Goal: Task Accomplishment & Management: Manage account settings

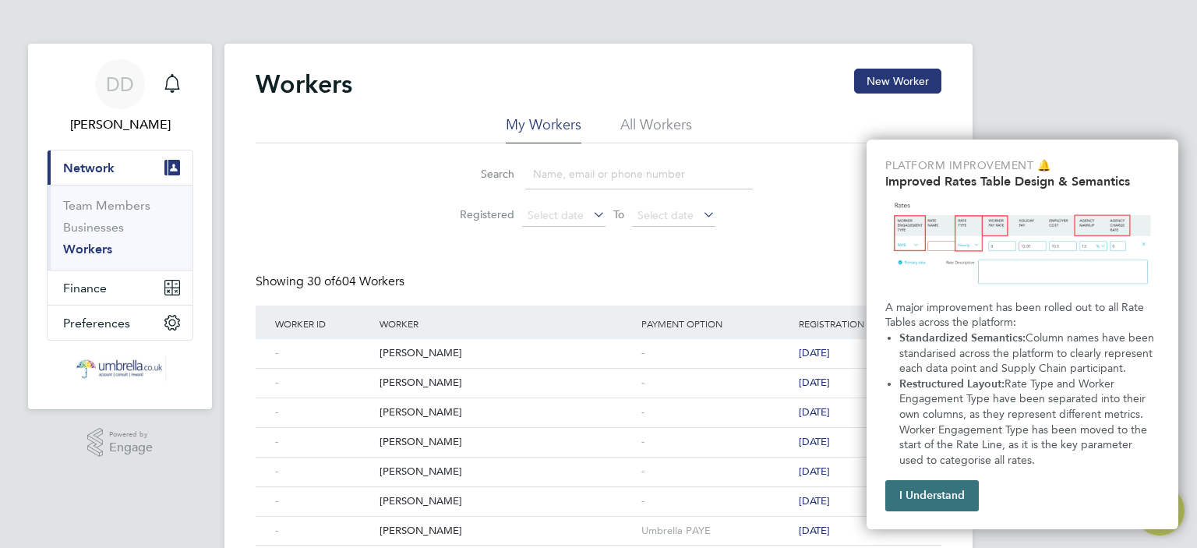
click at [957, 492] on button "I Understand" at bounding box center [932, 495] width 94 height 31
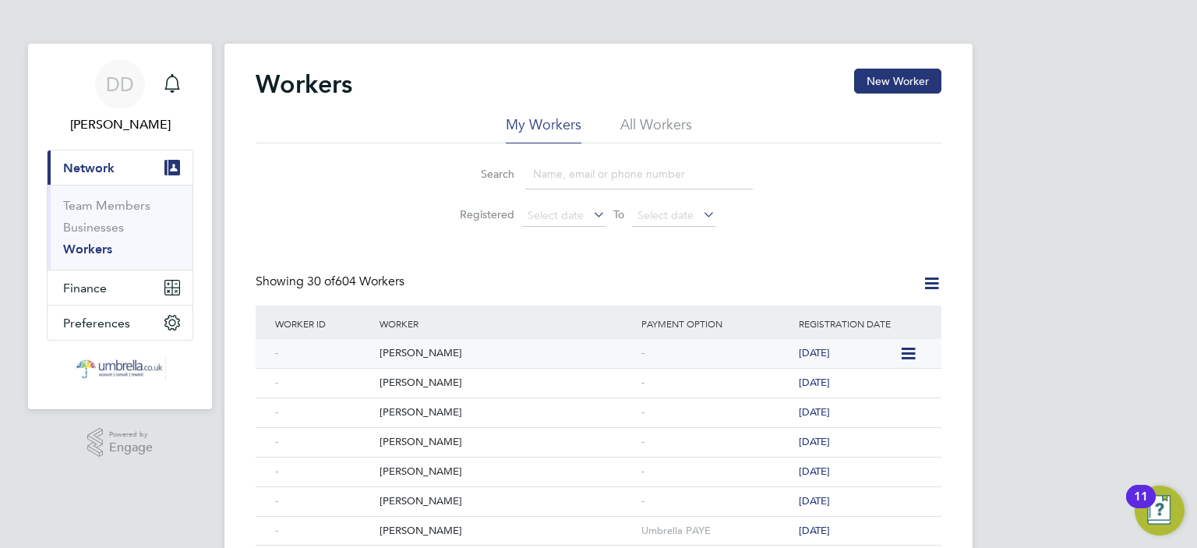
click at [429, 352] on div "[PERSON_NAME]" at bounding box center [507, 353] width 262 height 29
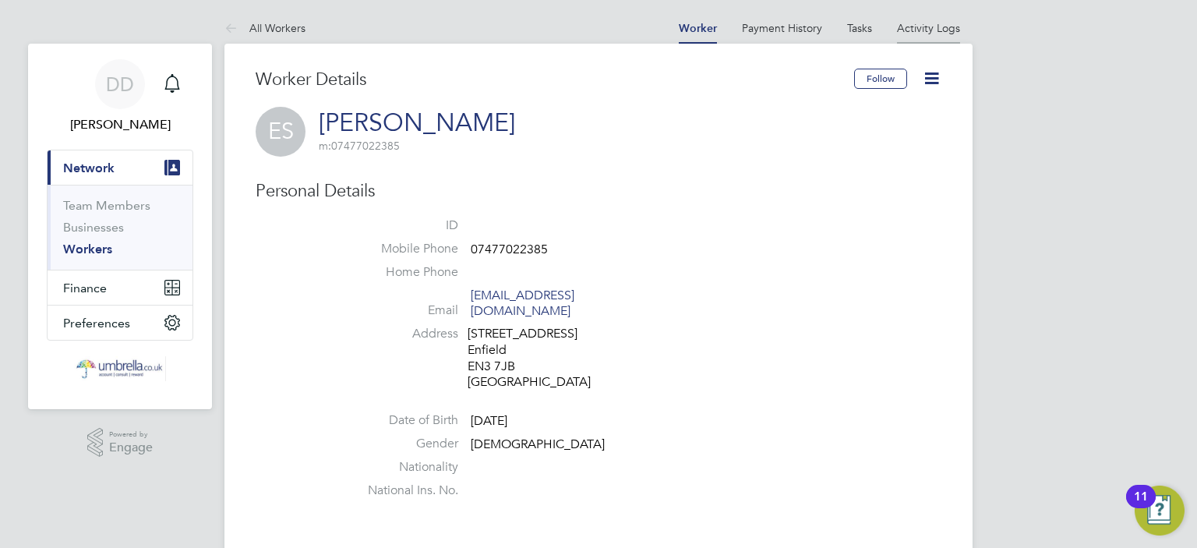
click at [910, 27] on link "Activity Logs" at bounding box center [928, 28] width 63 height 14
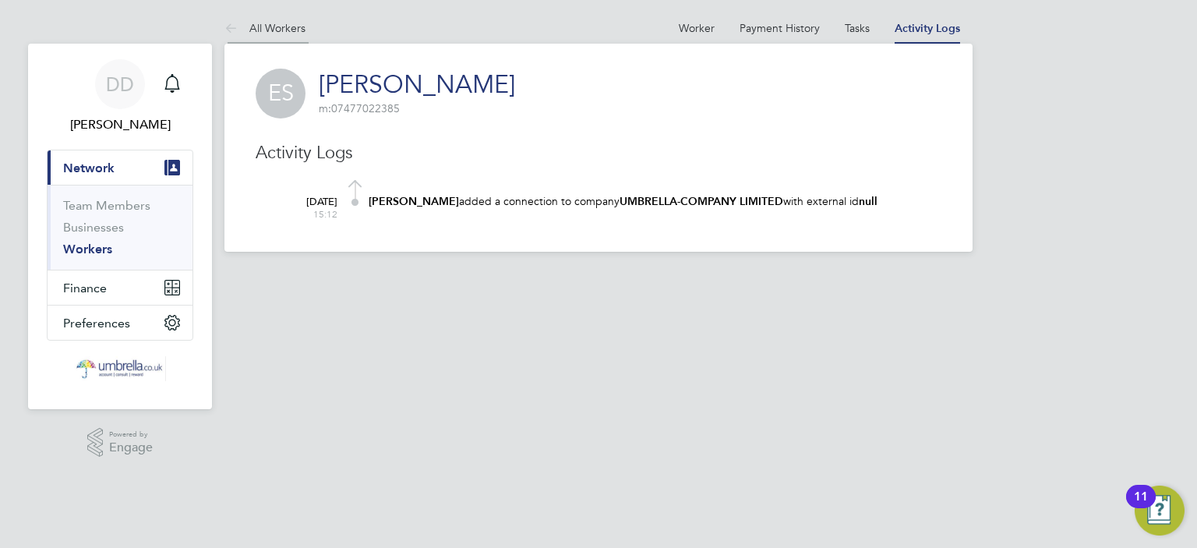
click at [229, 27] on icon at bounding box center [233, 28] width 19 height 19
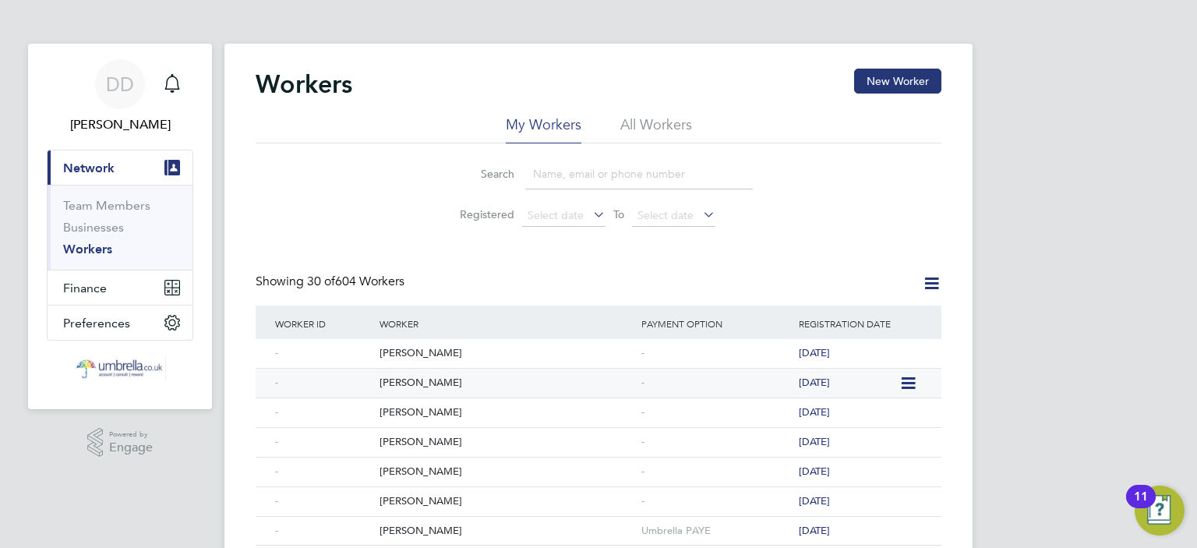
click at [447, 386] on div "[PERSON_NAME]" at bounding box center [507, 383] width 262 height 29
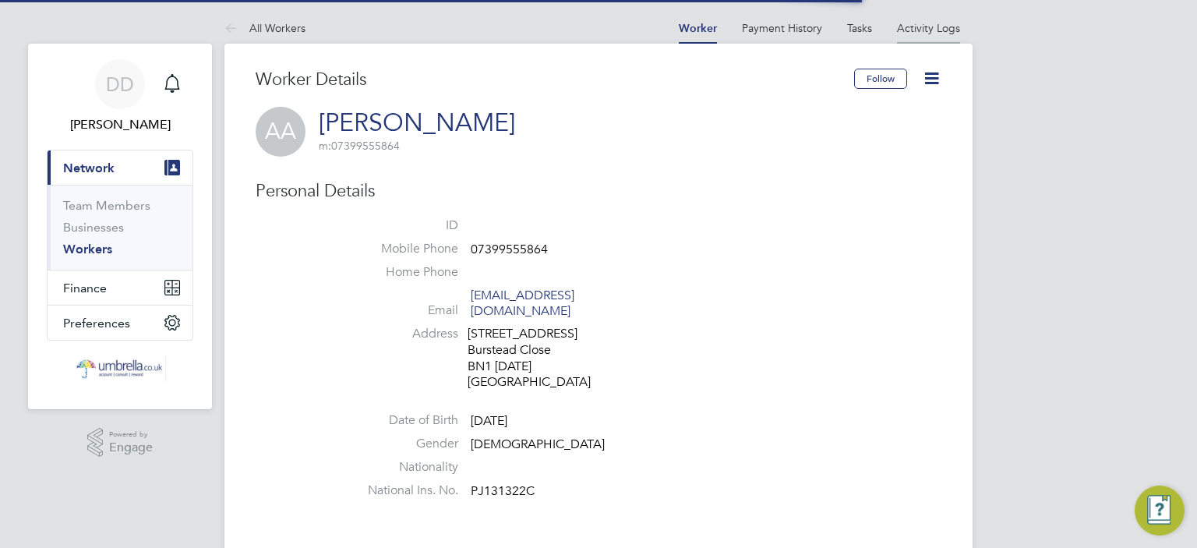
click at [935, 33] on link "Activity Logs" at bounding box center [928, 28] width 63 height 14
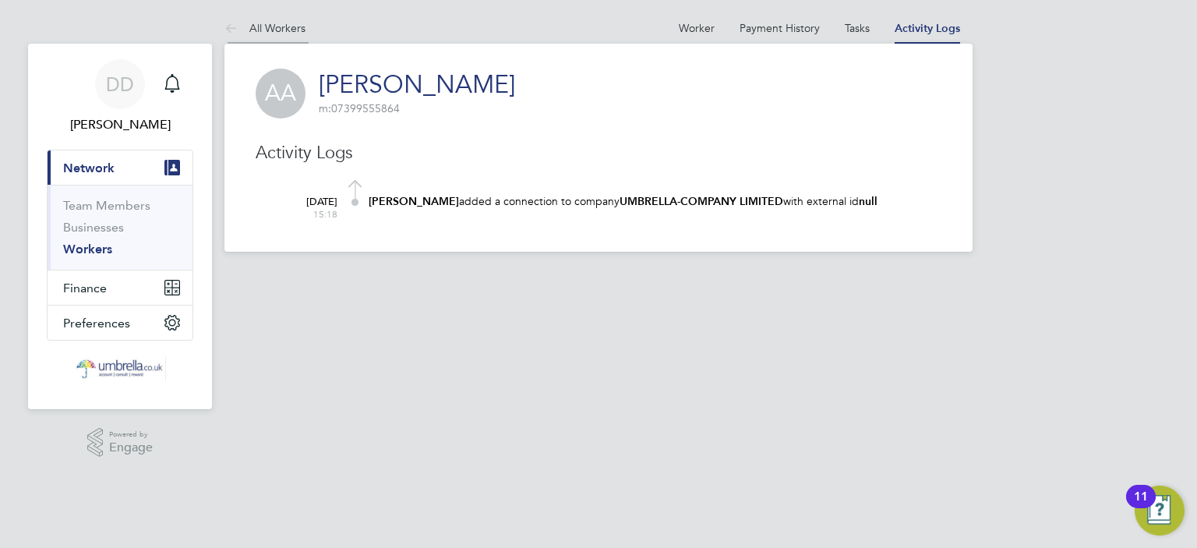
click at [228, 26] on icon at bounding box center [233, 28] width 19 height 19
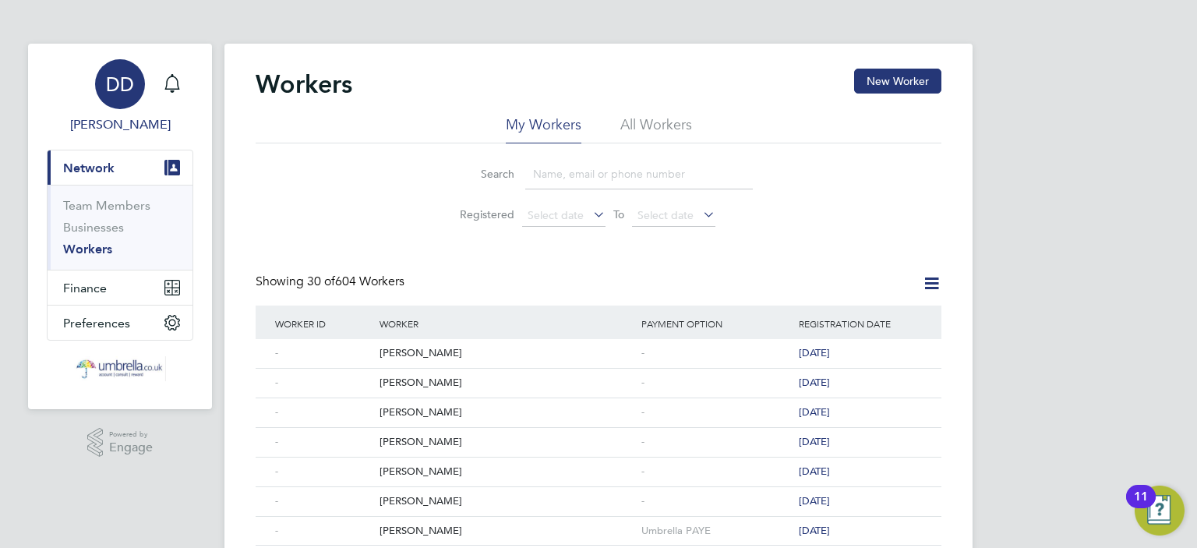
click at [118, 82] on span "DD" at bounding box center [120, 84] width 28 height 20
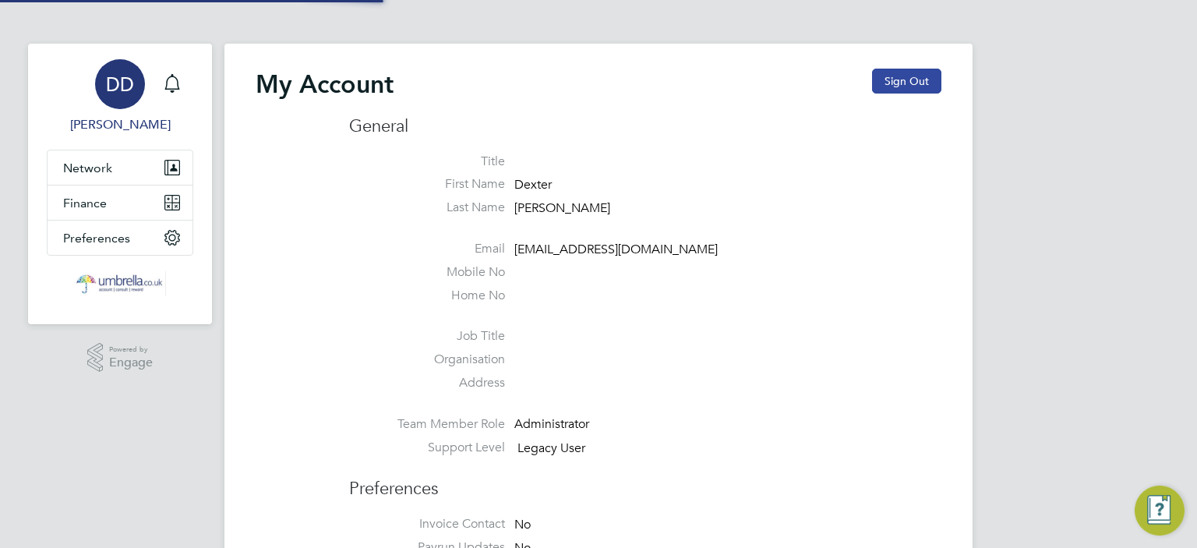
type input "[EMAIL_ADDRESS][DOMAIN_NAME]"
click at [906, 83] on button "Sign Out" at bounding box center [906, 81] width 69 height 25
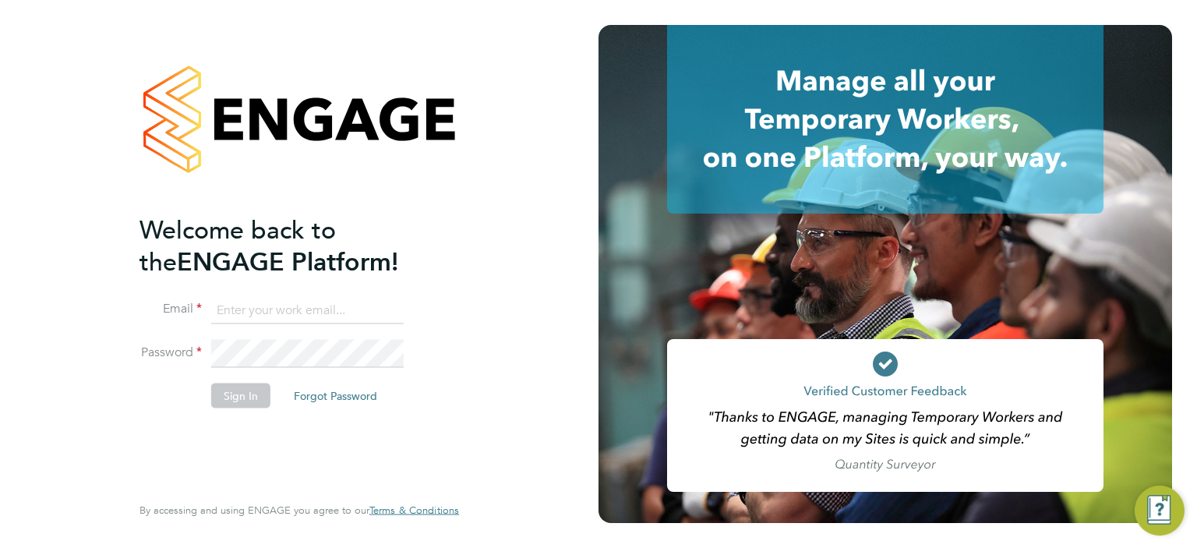
type input "[EMAIL_ADDRESS][DOMAIN_NAME]"
